Goal: Task Accomplishment & Management: Manage account settings

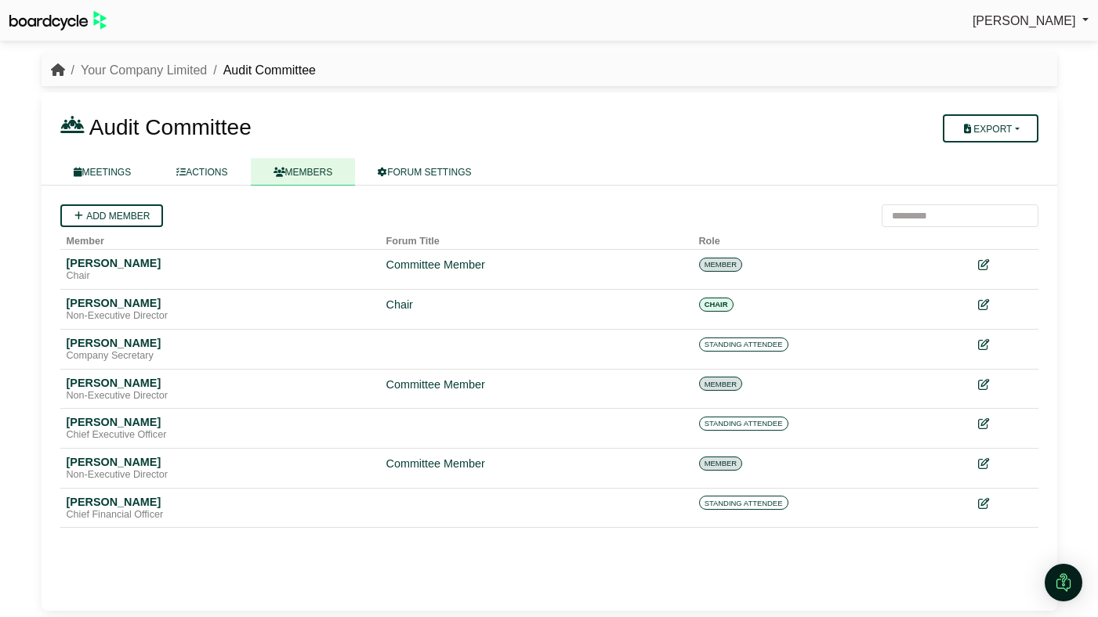
click at [57, 70] on icon "breadcrumb" at bounding box center [58, 69] width 14 height 13
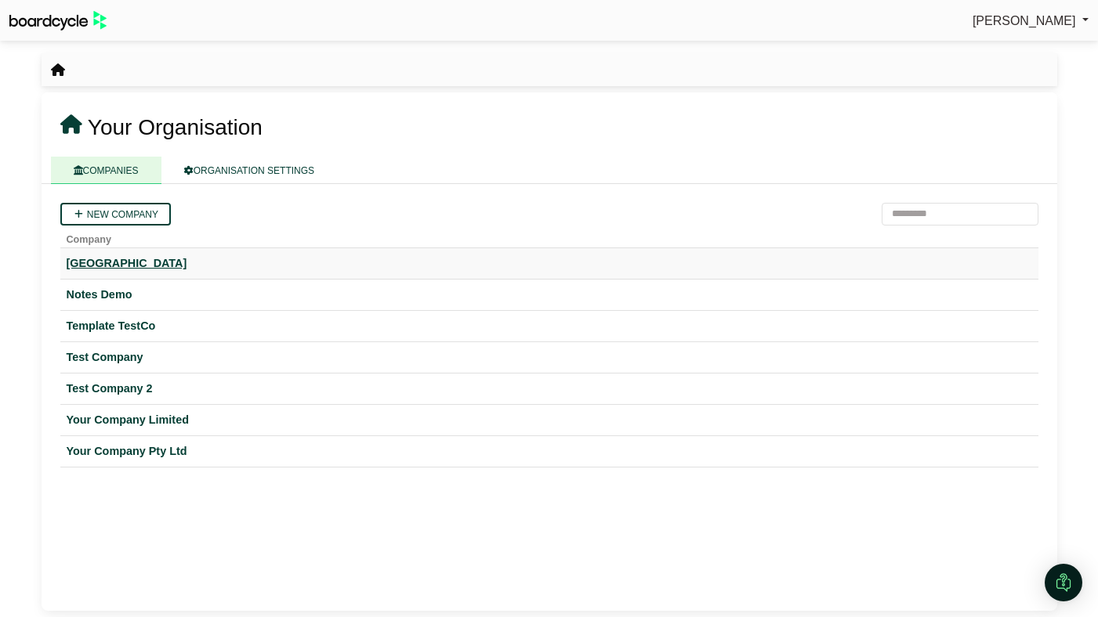
click at [171, 262] on div "Hogwarts University" at bounding box center [549, 264] width 965 height 18
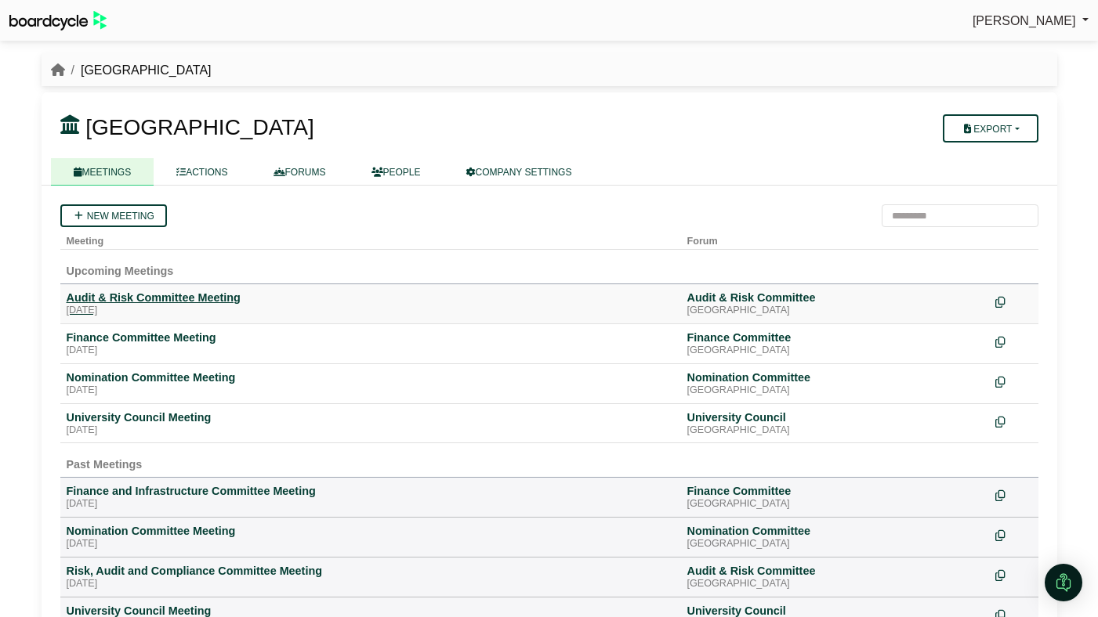
click at [165, 294] on div "Audit & Risk Committee Meeting" at bounding box center [371, 298] width 608 height 14
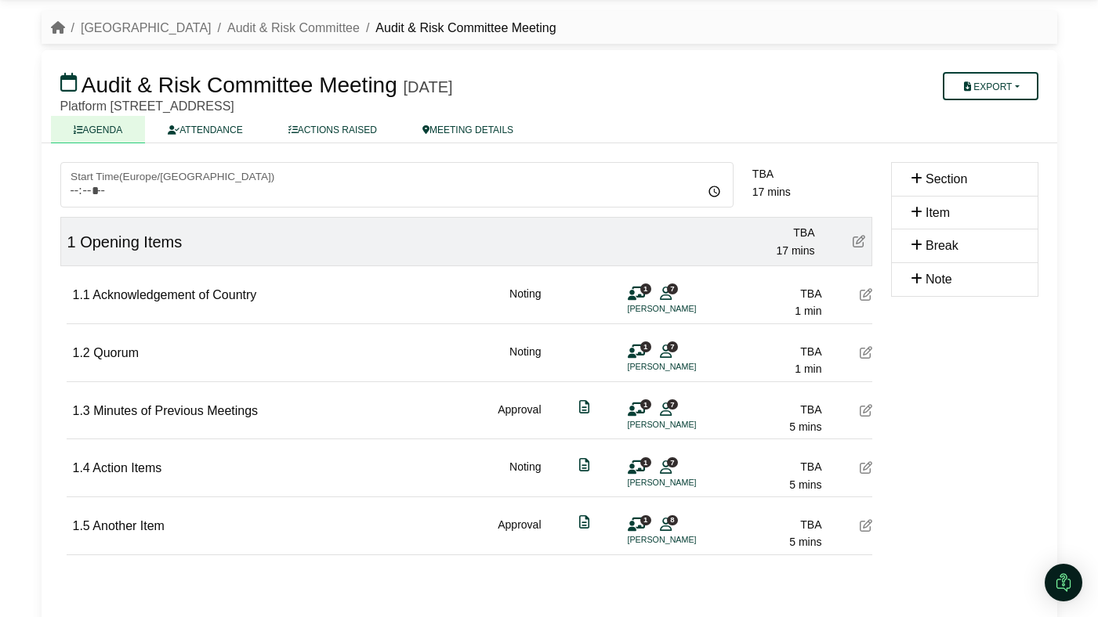
scroll to position [70, 0]
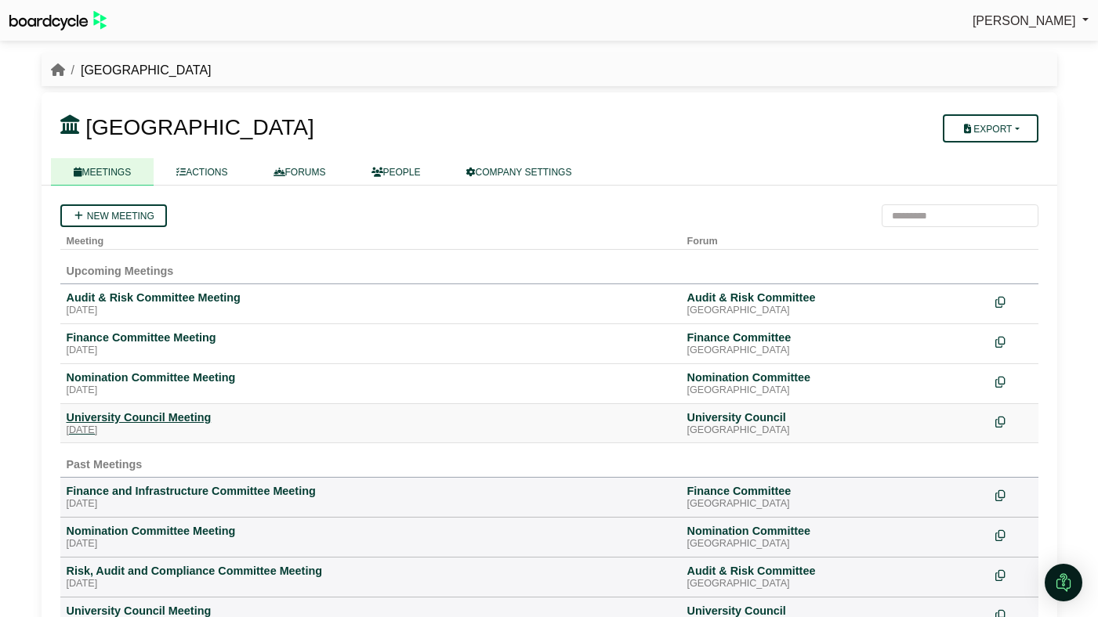
click at [112, 415] on div "University Council Meeting" at bounding box center [371, 418] width 608 height 14
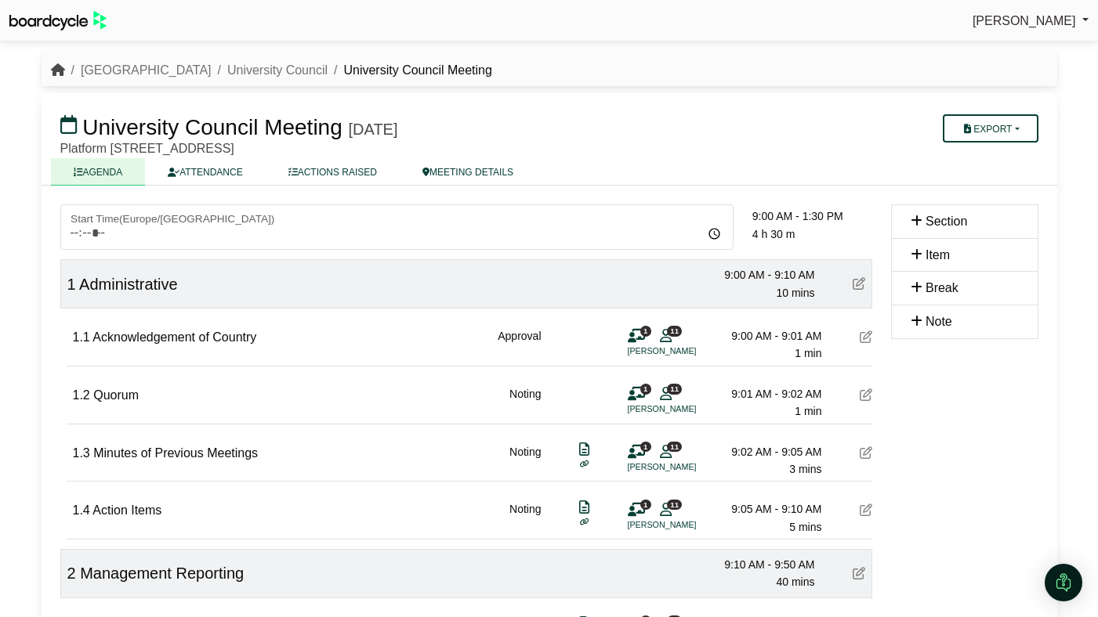
click at [59, 67] on icon "breadcrumb" at bounding box center [58, 69] width 14 height 13
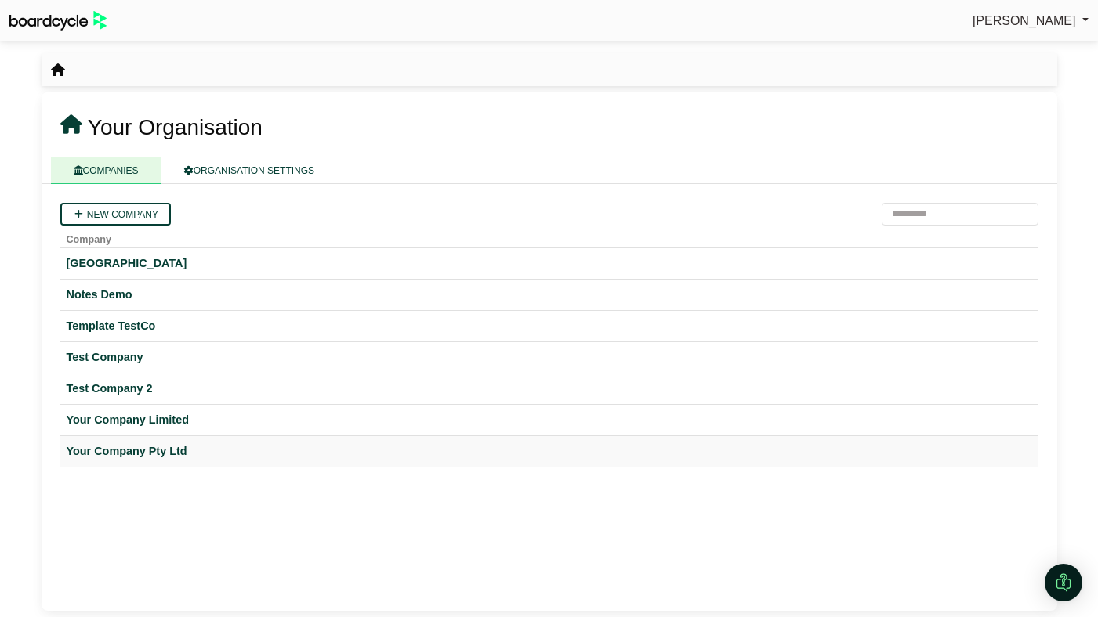
click at [113, 443] on div "Your Company Pty Ltd" at bounding box center [549, 452] width 965 height 18
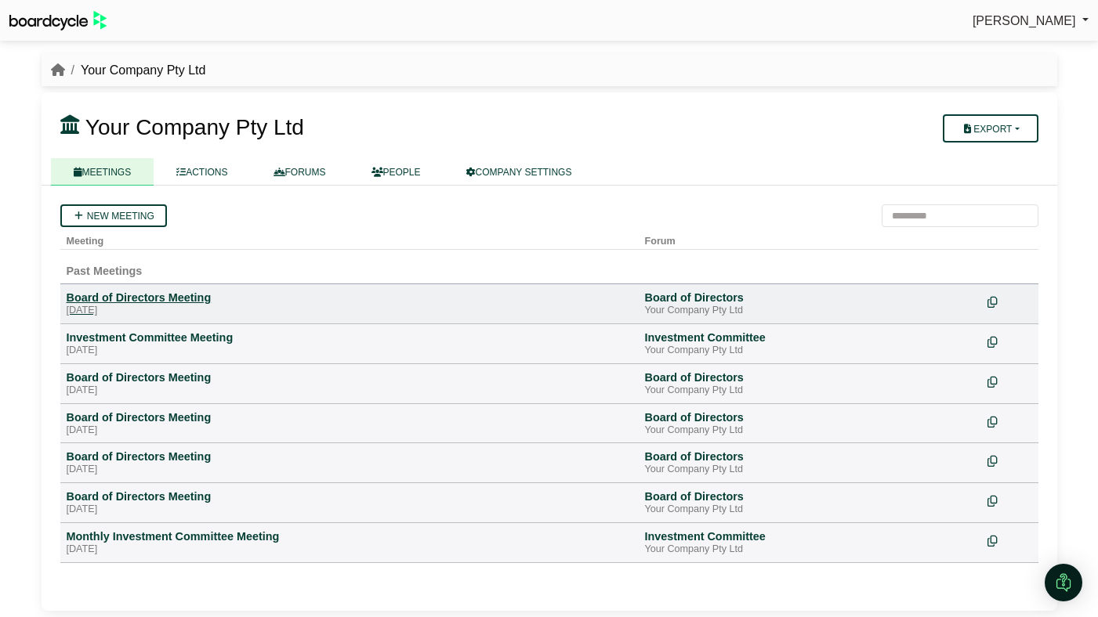
click at [131, 302] on div "Board of Directors Meeting" at bounding box center [350, 298] width 566 height 14
click at [193, 160] on link "ACTIONS" at bounding box center [202, 171] width 96 height 27
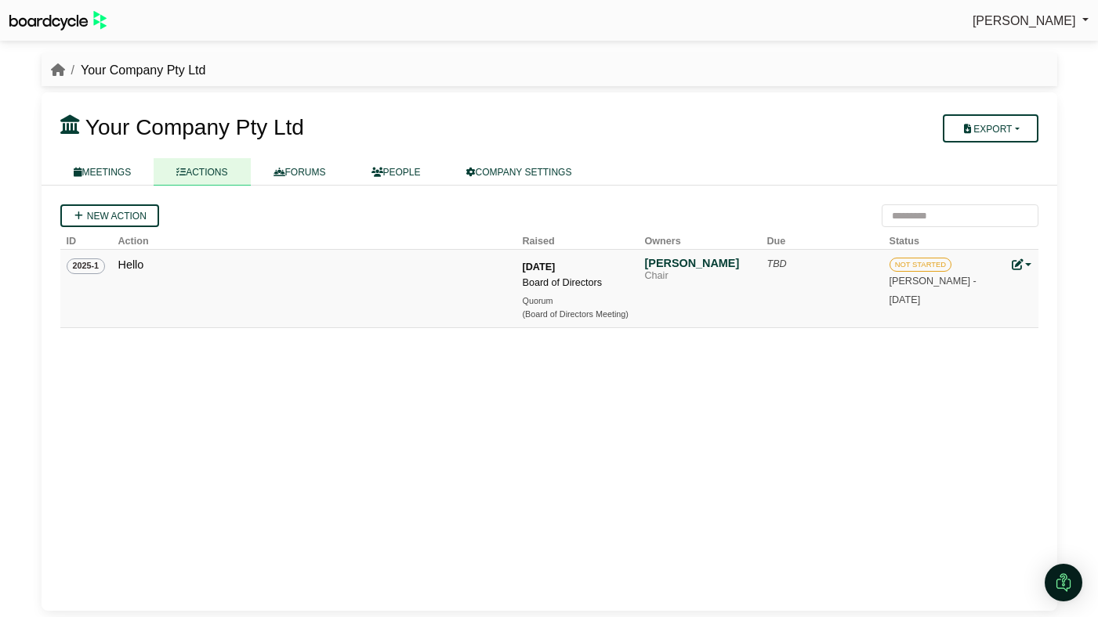
click at [785, 259] on div "TBD" at bounding box center [822, 264] width 110 height 16
click at [896, 288] on div "NOT STARTED Perryn Fowler - 25 Aug 2025" at bounding box center [944, 282] width 110 height 52
click at [603, 317] on div "(Board of Directors Meeting)" at bounding box center [578, 314] width 110 height 13
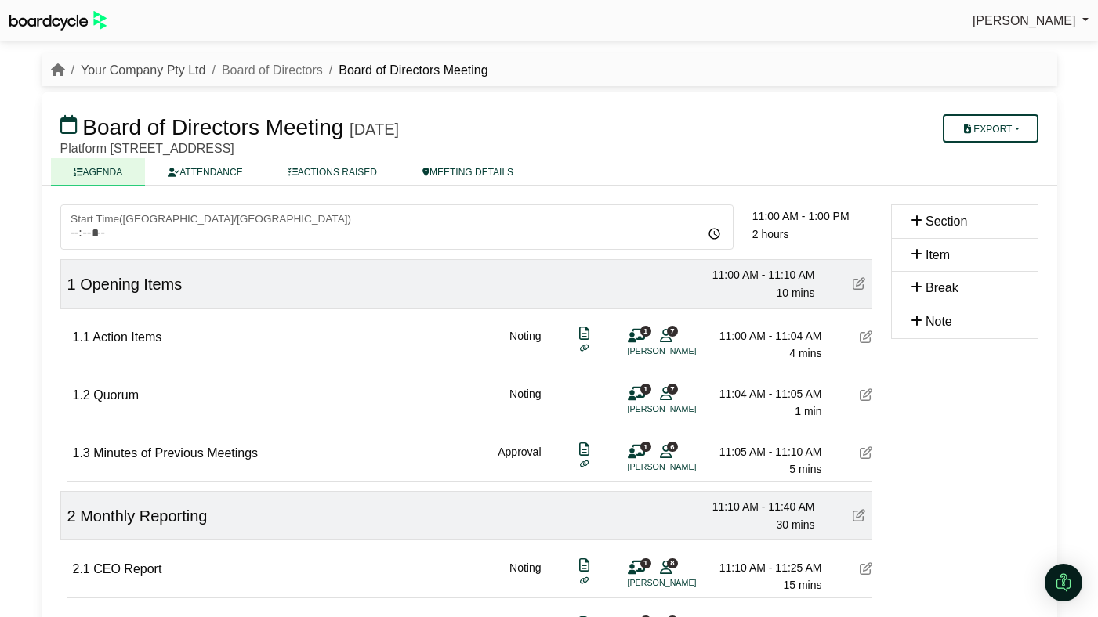
click at [171, 68] on link "Your Company Pty Ltd" at bounding box center [143, 69] width 125 height 13
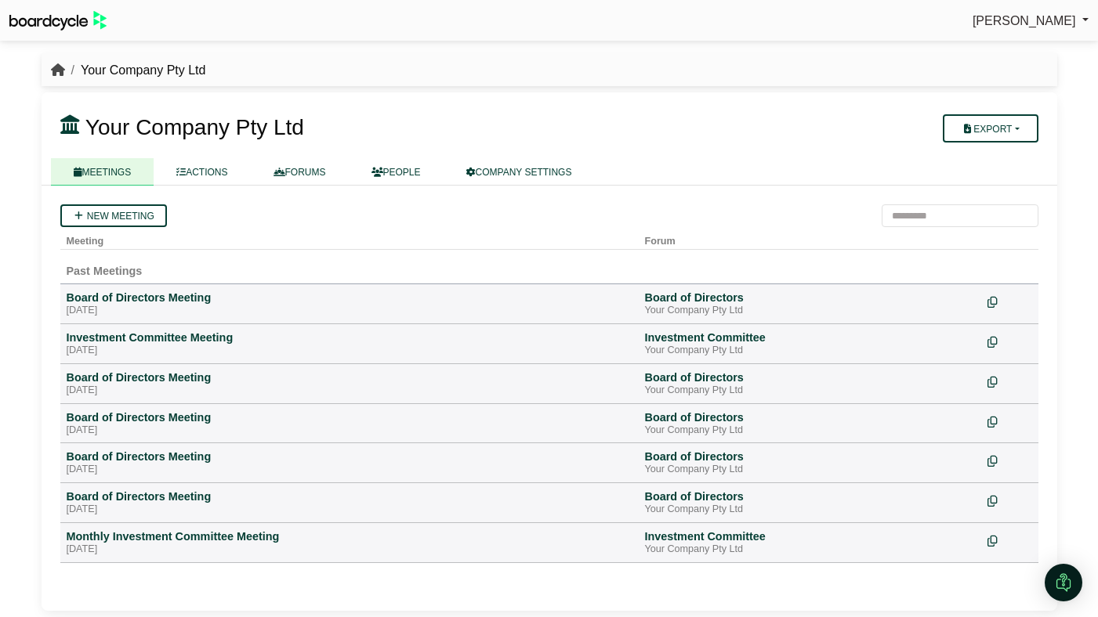
click at [55, 65] on icon "breadcrumb" at bounding box center [58, 69] width 14 height 13
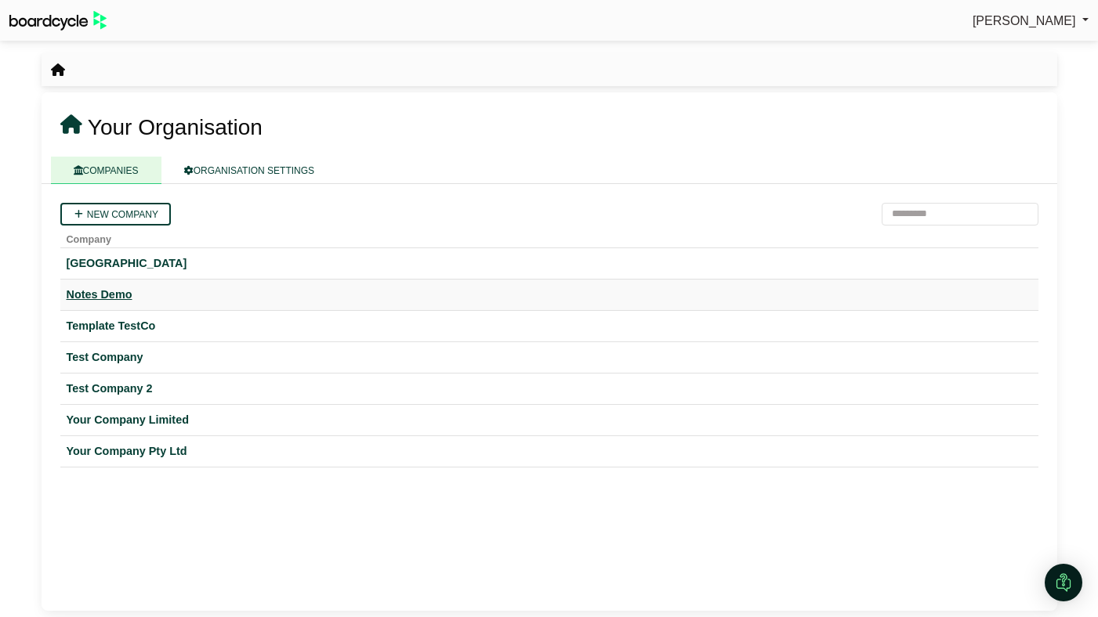
click at [110, 295] on div "Notes Demo" at bounding box center [549, 295] width 965 height 18
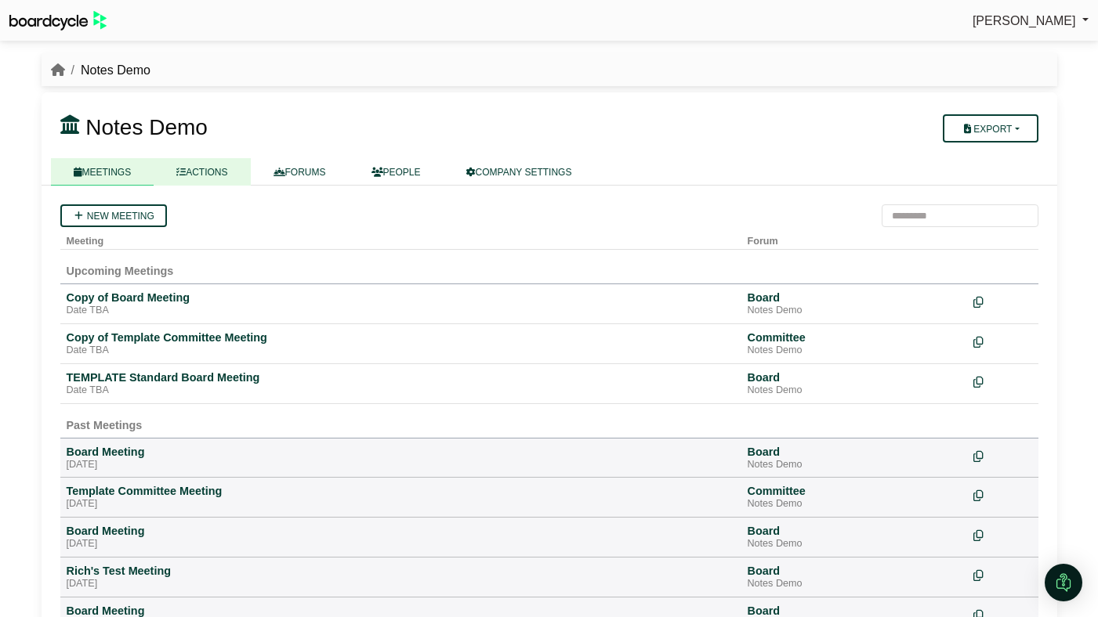
click at [196, 176] on link "ACTIONS" at bounding box center [202, 171] width 96 height 27
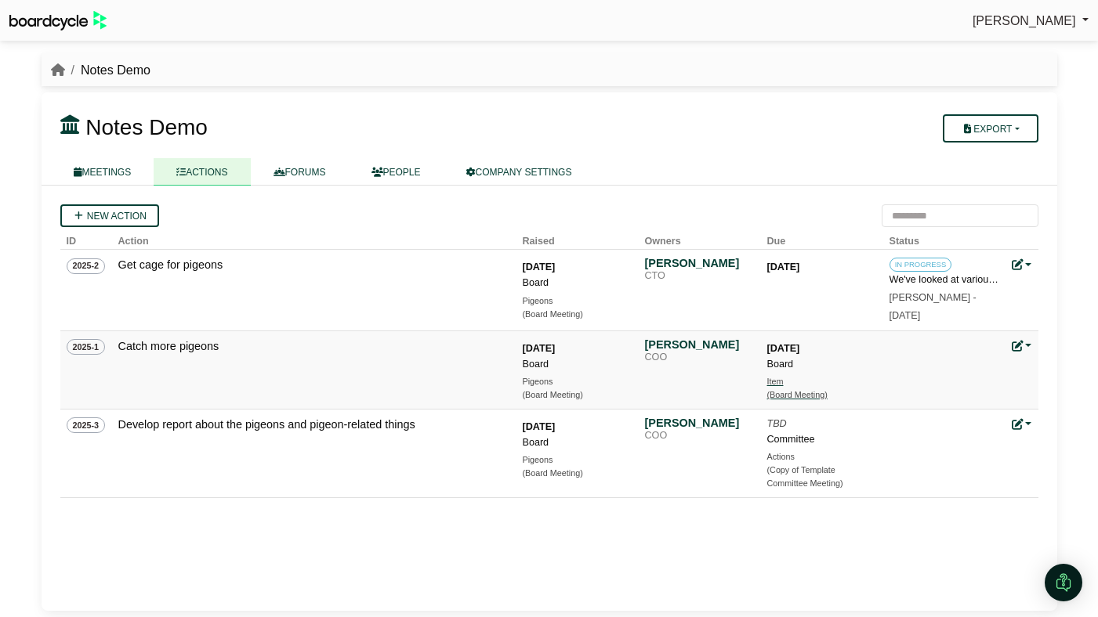
click at [784, 401] on div "(Board Meeting)" at bounding box center [822, 395] width 110 height 13
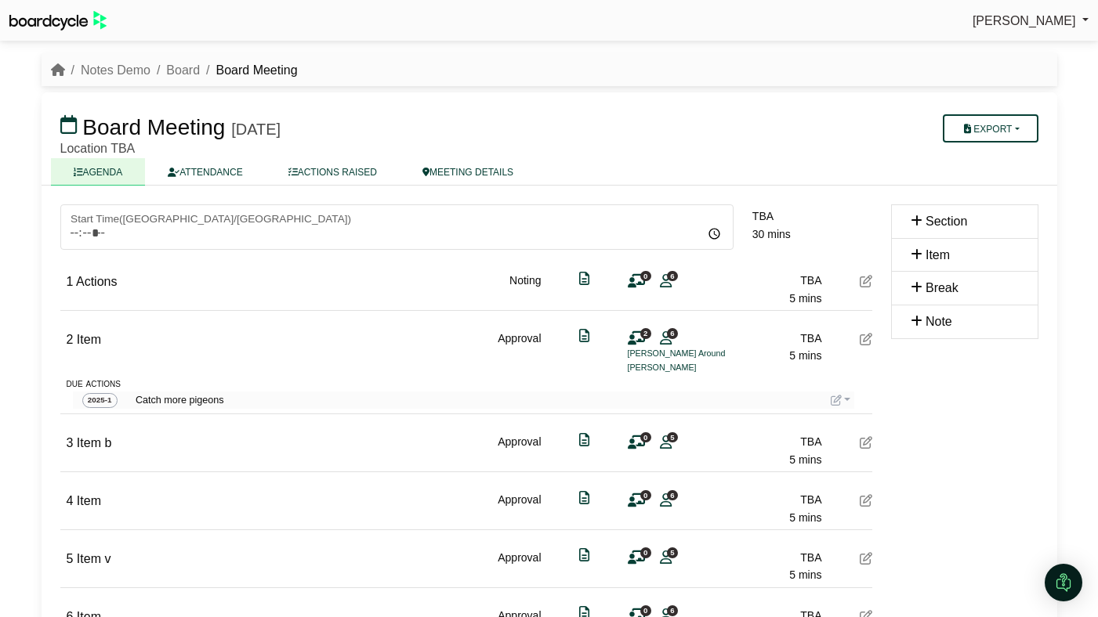
scroll to position [54, 0]
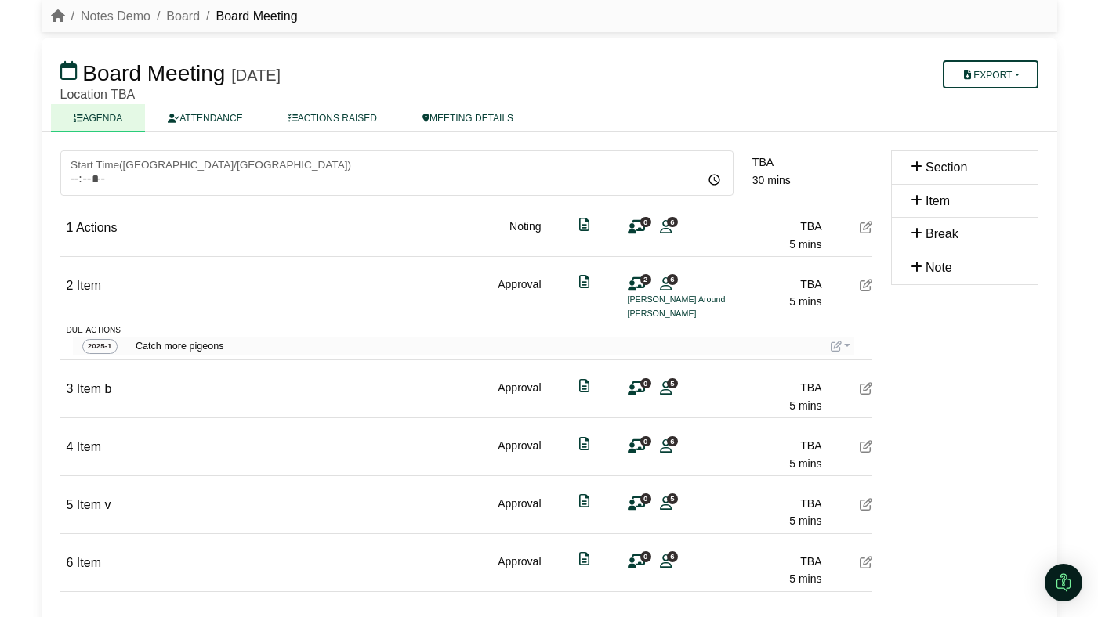
click at [838, 343] on icon at bounding box center [836, 346] width 11 height 11
click at [843, 364] on icon "button" at bounding box center [848, 369] width 11 height 11
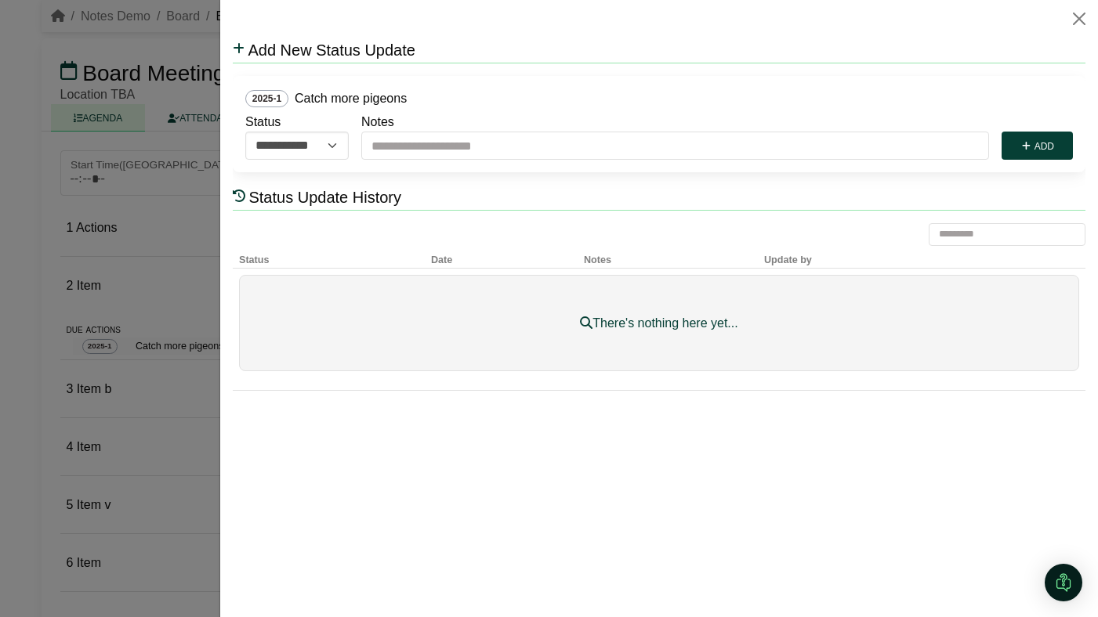
scroll to position [0, 0]
click at [1020, 148] on icon "submit" at bounding box center [1026, 146] width 12 height 9
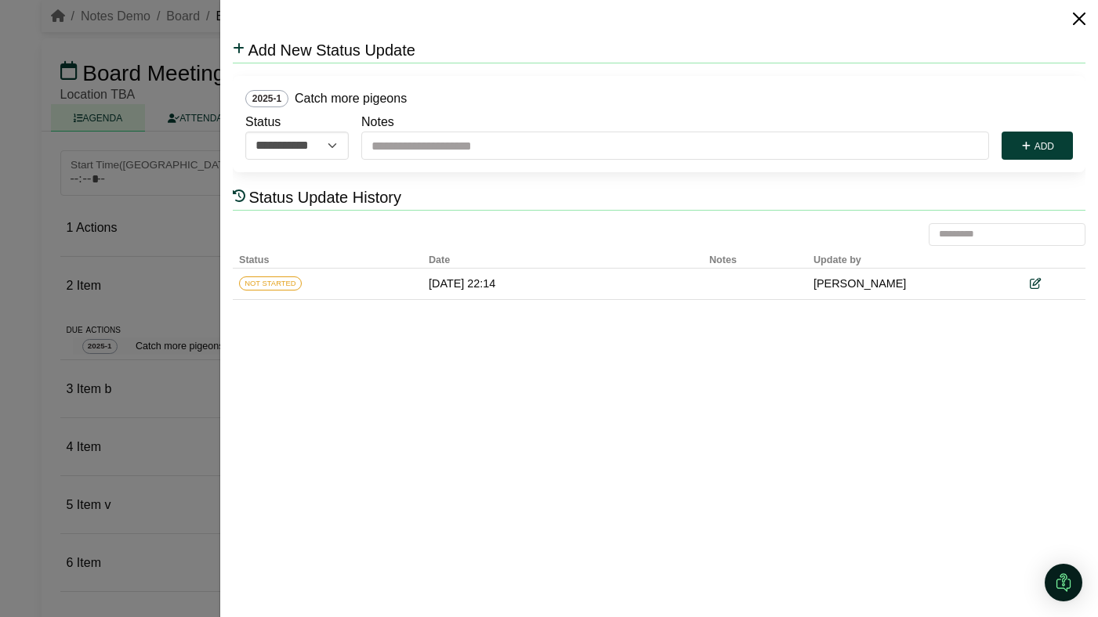
click at [1074, 24] on button "Close" at bounding box center [1078, 18] width 25 height 25
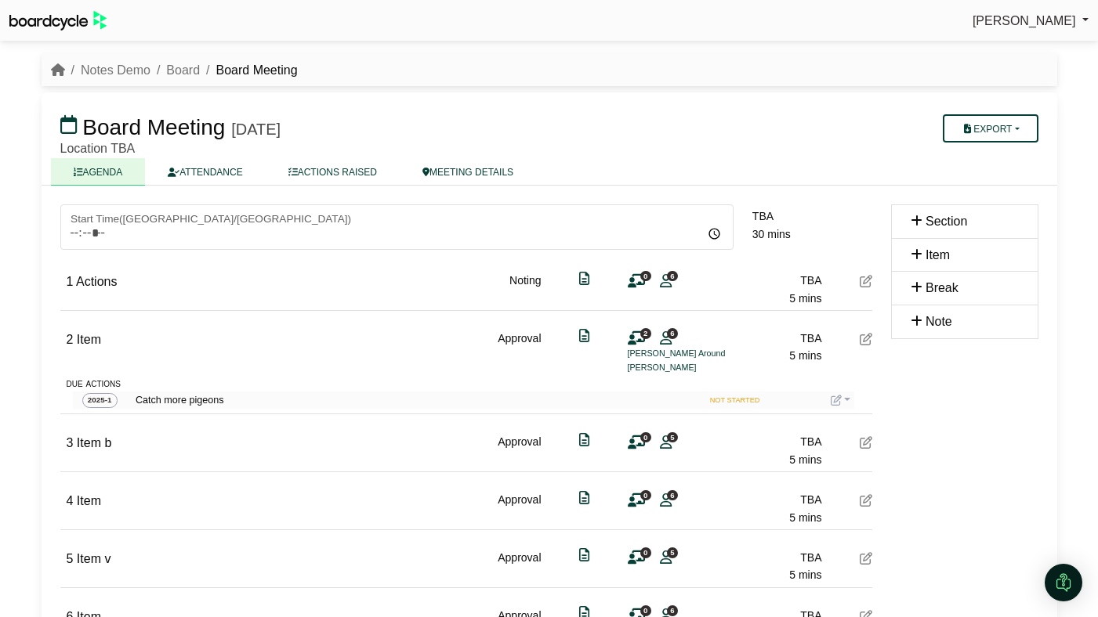
scroll to position [54, 0]
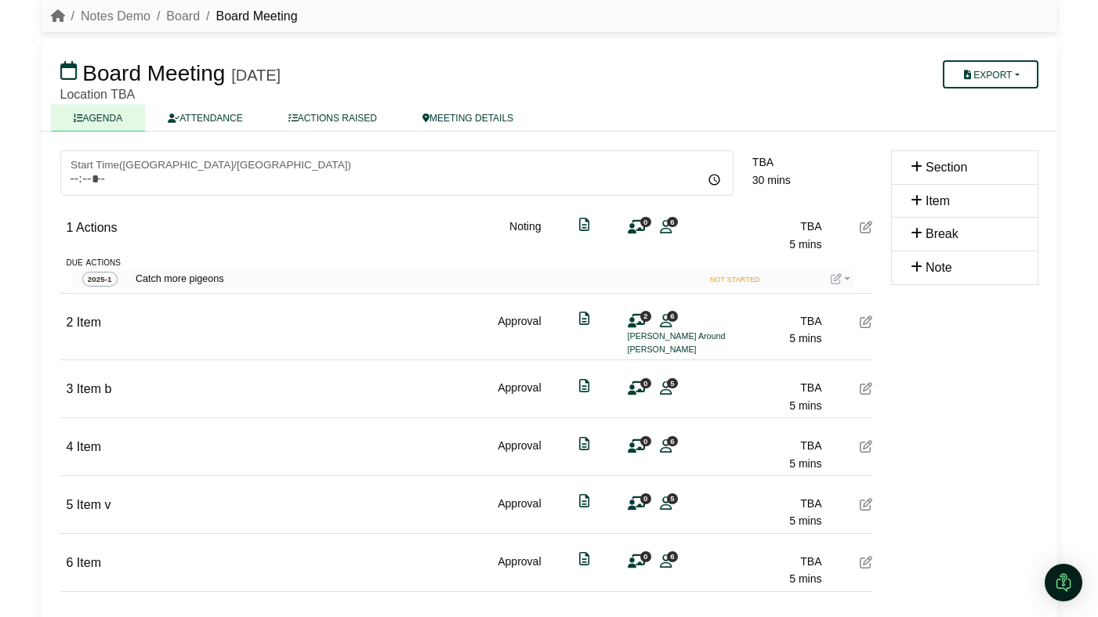
click at [845, 277] on link at bounding box center [841, 279] width 20 height 13
click at [933, 407] on div "Section Item Break Note" at bounding box center [964, 401] width 166 height 502
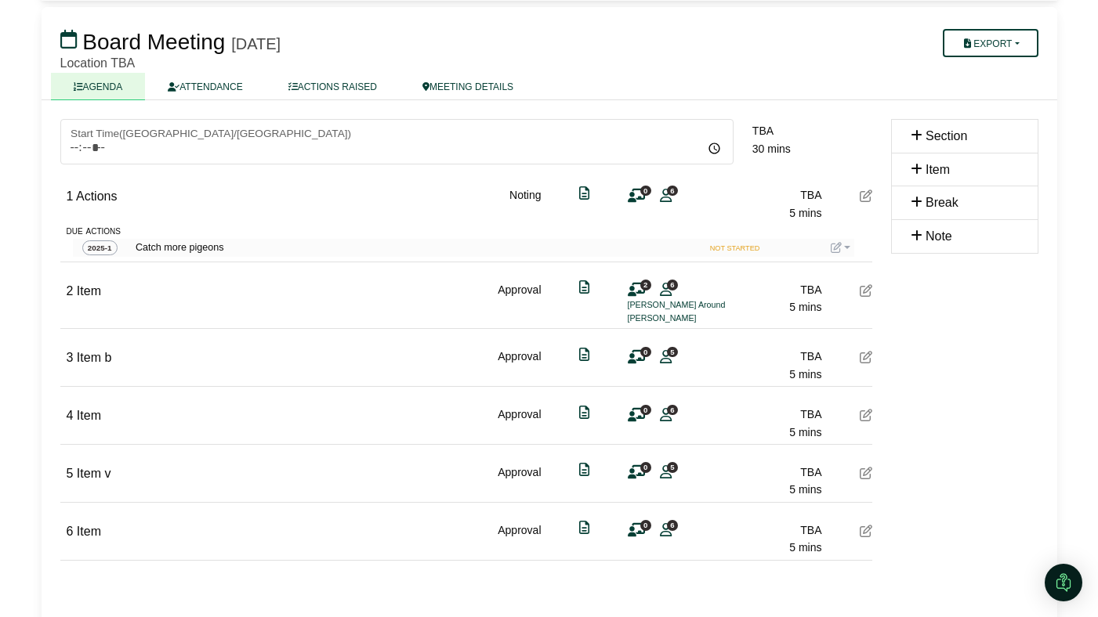
scroll to position [115, 0]
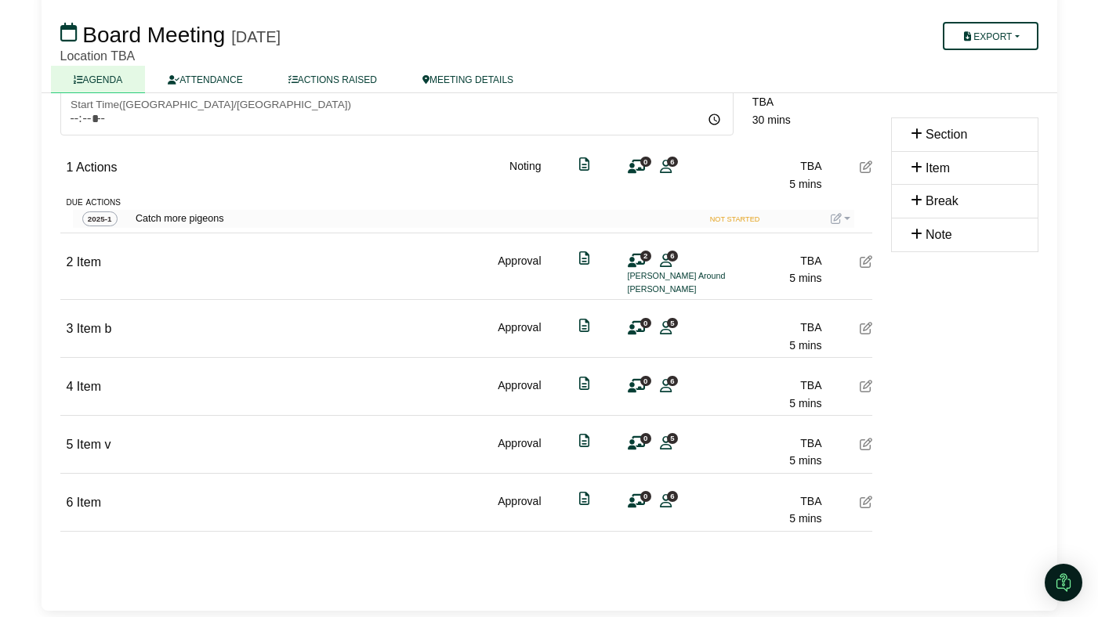
click at [865, 387] on icon at bounding box center [866, 386] width 13 height 13
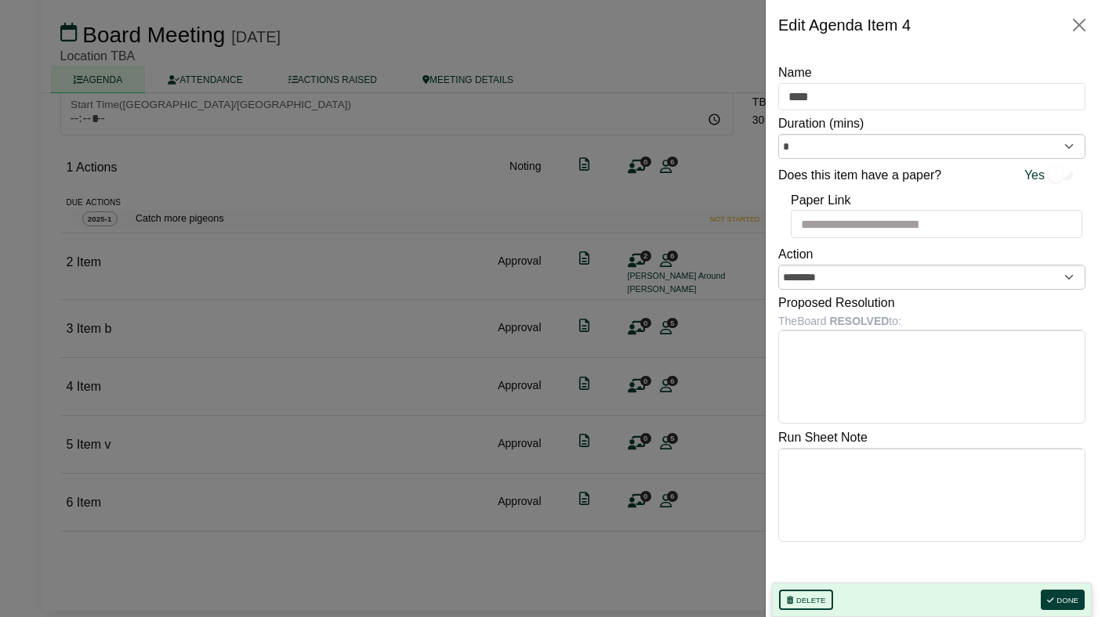
click at [716, 400] on div at bounding box center [549, 308] width 1098 height 617
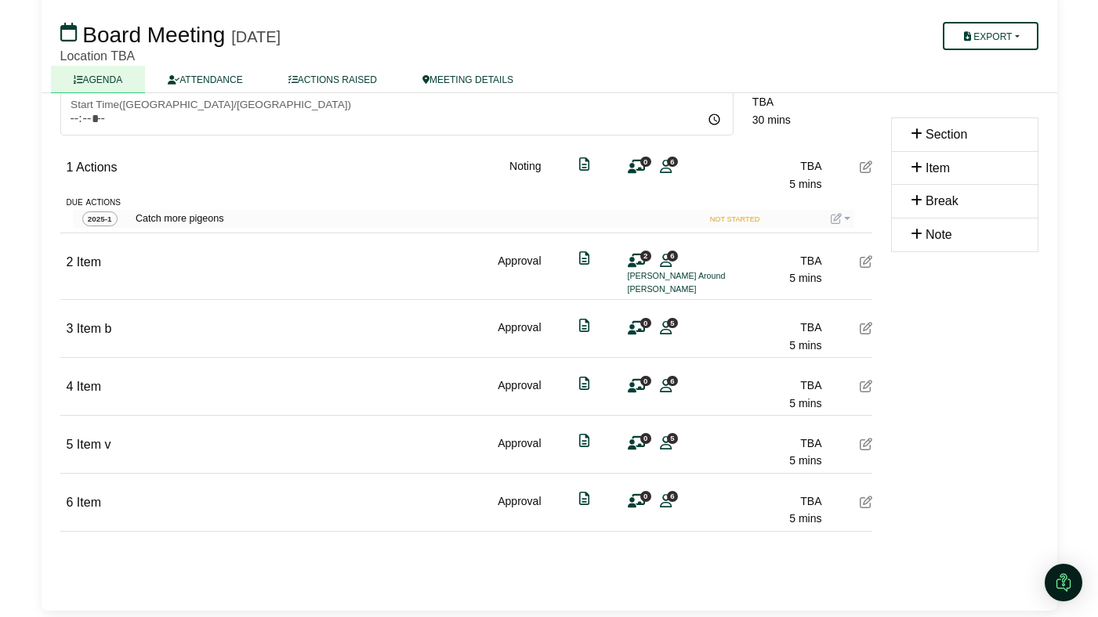
click at [832, 221] on icon at bounding box center [836, 218] width 11 height 11
click at [841, 259] on button "Edit action" at bounding box center [893, 272] width 125 height 30
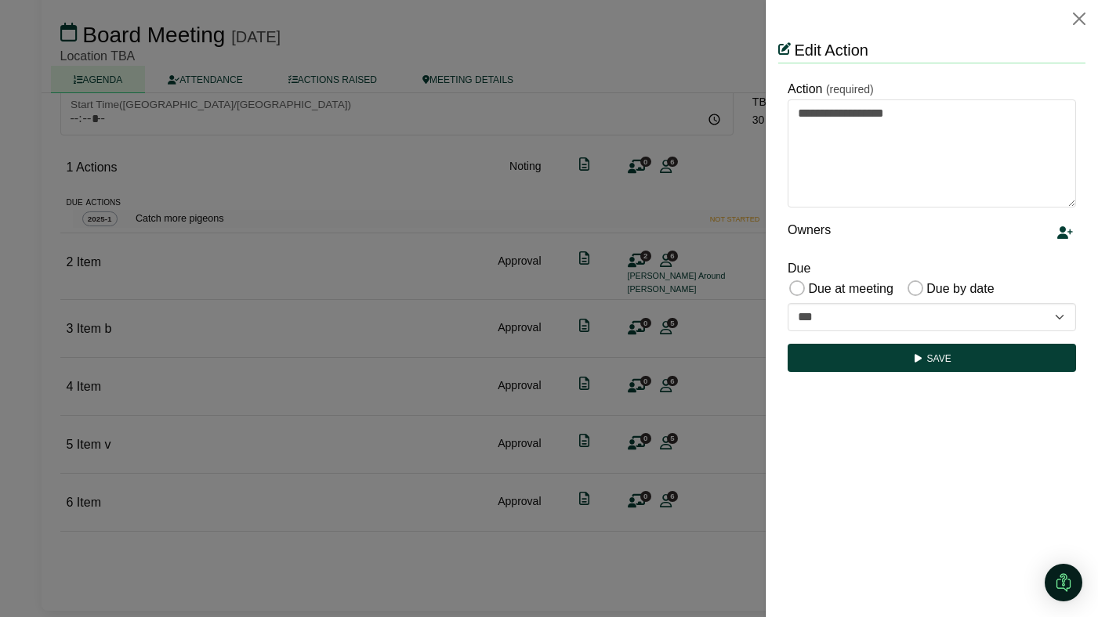
scroll to position [0, 0]
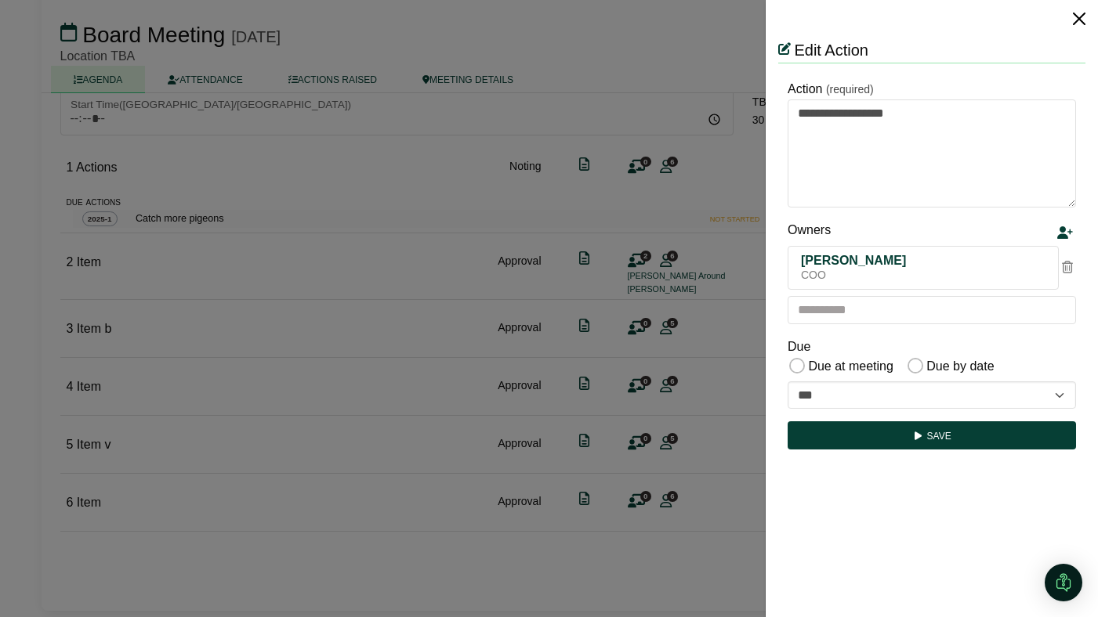
click at [1071, 17] on button "Close" at bounding box center [1078, 18] width 25 height 25
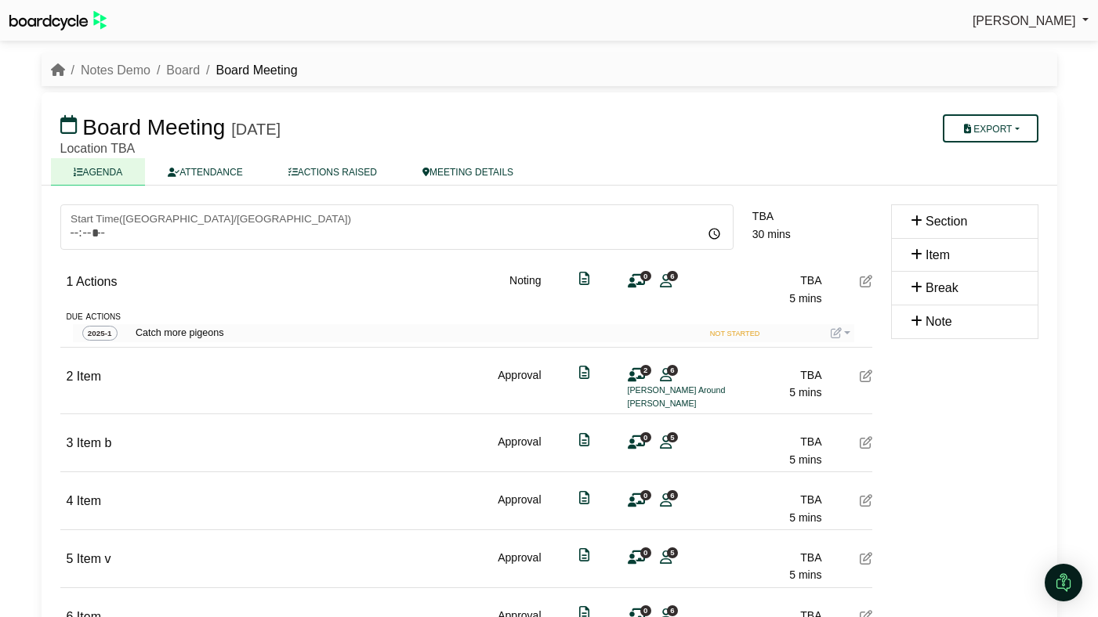
scroll to position [115, 0]
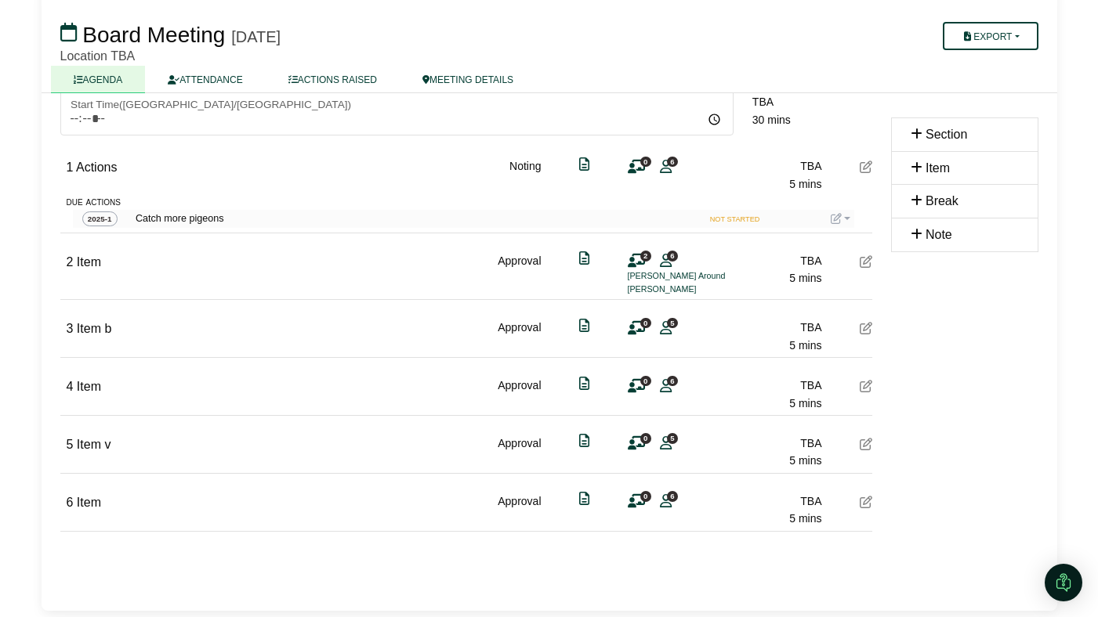
click at [838, 221] on icon at bounding box center [836, 218] width 11 height 11
click at [842, 233] on button "Update status" at bounding box center [893, 241] width 125 height 30
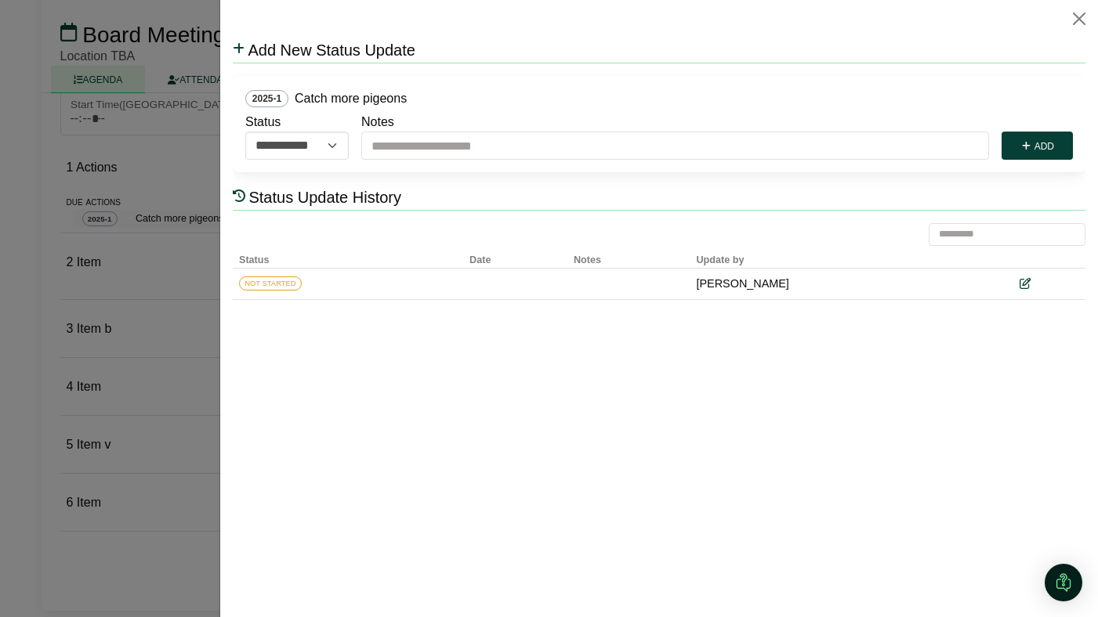
scroll to position [0, 0]
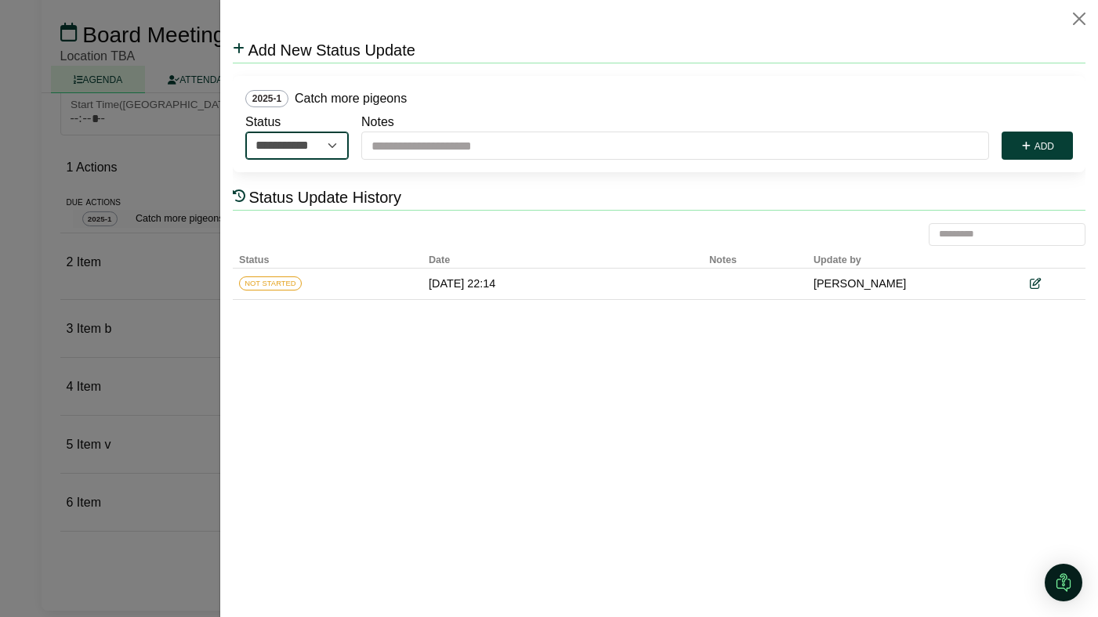
click at [331, 137] on select "**********" at bounding box center [296, 146] width 103 height 28
select select "*********"
click at [245, 132] on select "**********" at bounding box center [296, 146] width 103 height 28
click at [1039, 144] on button "Add" at bounding box center [1036, 146] width 71 height 28
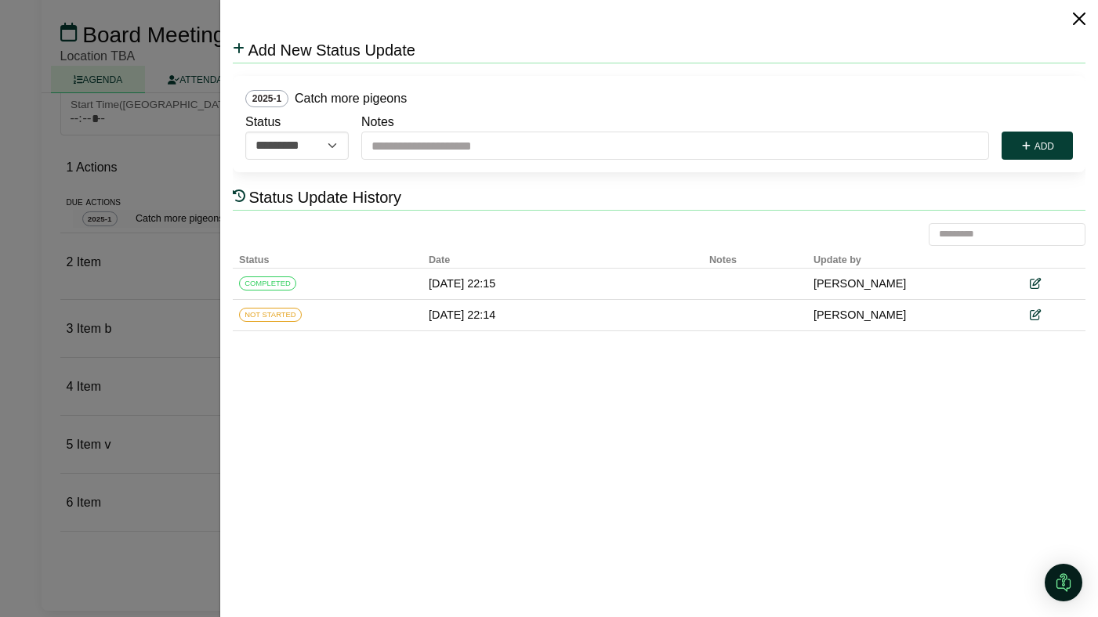
click at [1074, 20] on button "Close" at bounding box center [1078, 18] width 25 height 25
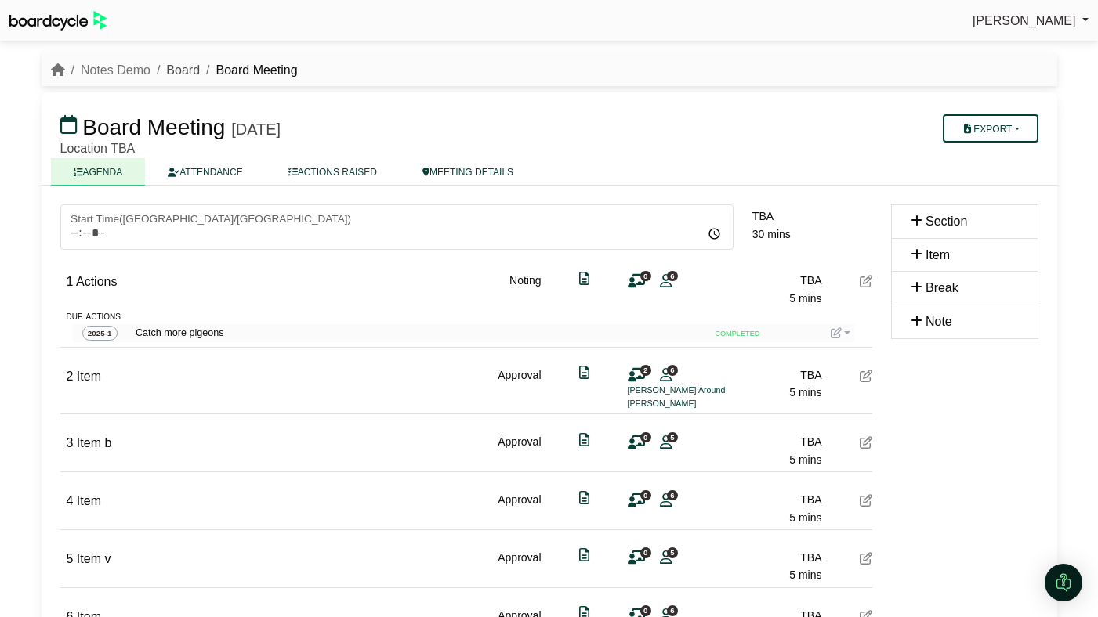
click at [192, 74] on link "Board" at bounding box center [183, 69] width 34 height 13
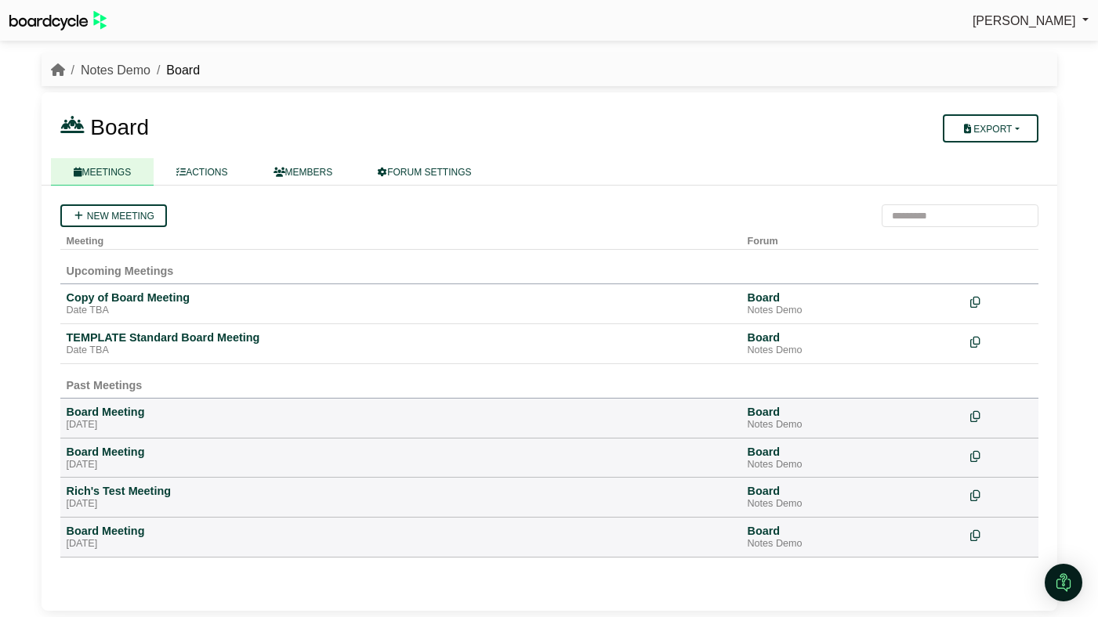
click at [118, 66] on link "Notes Demo" at bounding box center [116, 69] width 70 height 13
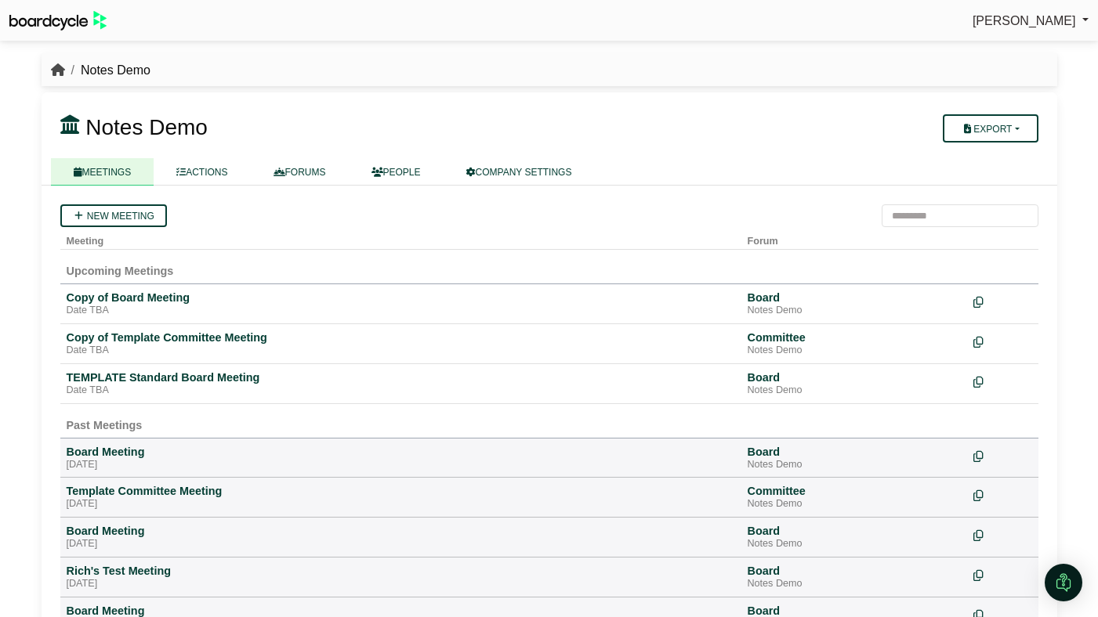
click at [54, 69] on icon "breadcrumb" at bounding box center [58, 69] width 14 height 13
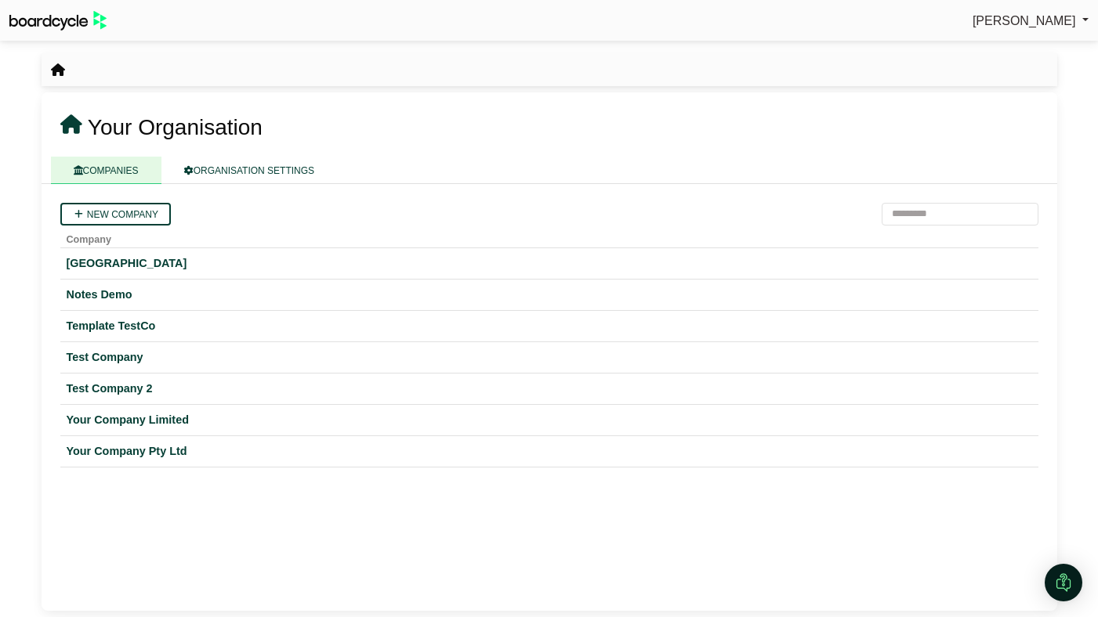
click at [405, 118] on h3 "Your Organisation" at bounding box center [549, 126] width 997 height 30
click at [375, 385] on div "Test Company 2" at bounding box center [549, 389] width 965 height 18
